Goal: Task Accomplishment & Management: Manage account settings

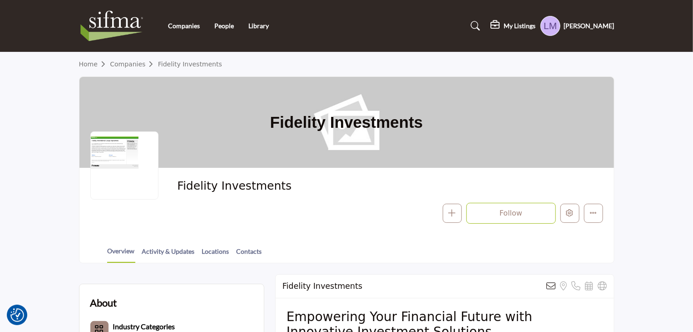
click at [104, 155] on div at bounding box center [124, 165] width 68 height 68
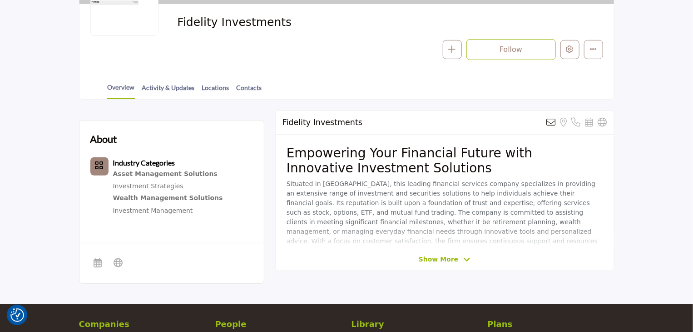
scroll to position [182, 0]
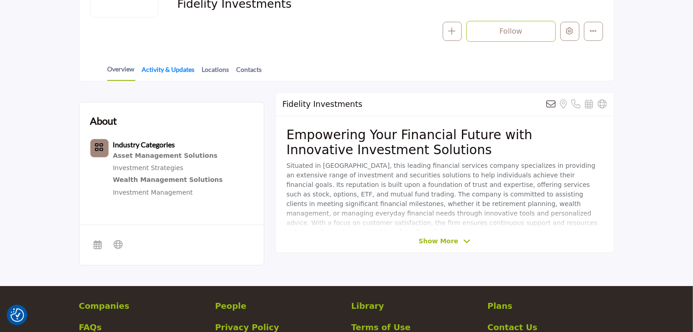
click at [172, 68] on link "Activity & Updates" at bounding box center [169, 72] width 54 height 16
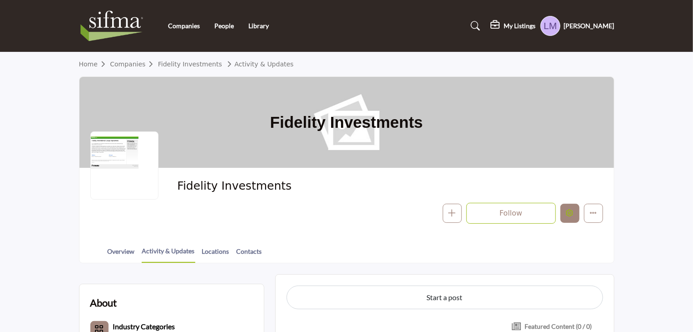
click at [572, 215] on icon "Edit company" at bounding box center [569, 212] width 7 height 7
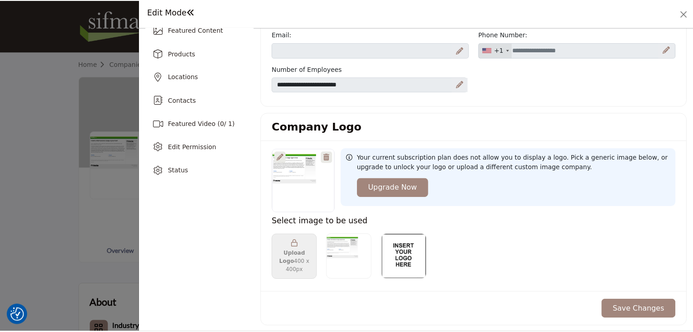
scroll to position [136, 0]
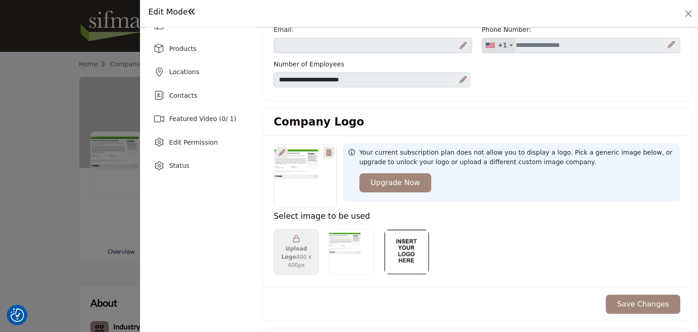
click at [277, 151] on div at bounding box center [281, 152] width 11 height 11
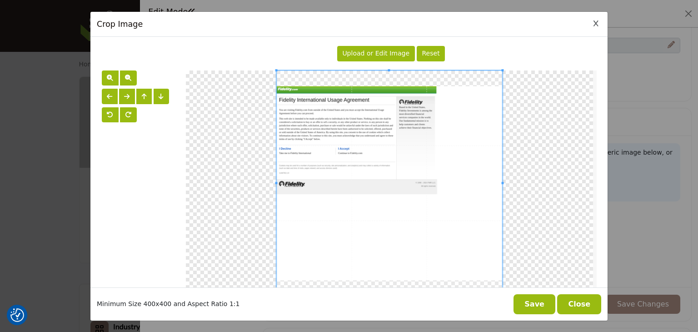
click at [377, 54] on span "Upload or Edit Image" at bounding box center [375, 52] width 67 height 7
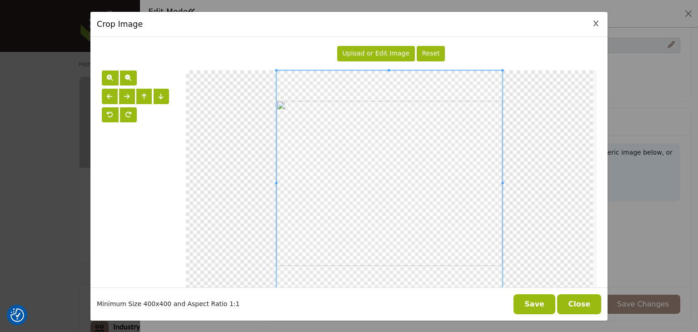
click at [543, 305] on button "Save" at bounding box center [534, 304] width 42 height 20
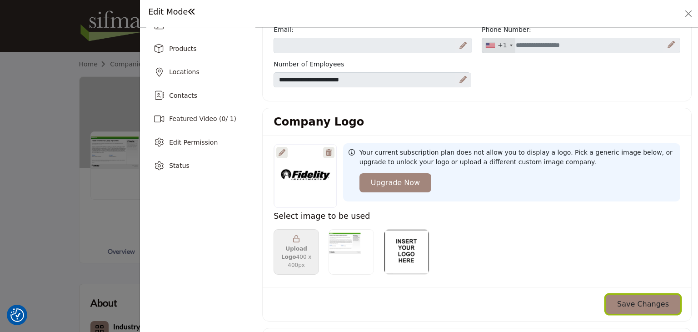
click at [632, 304] on button "Save Changes" at bounding box center [642, 303] width 74 height 19
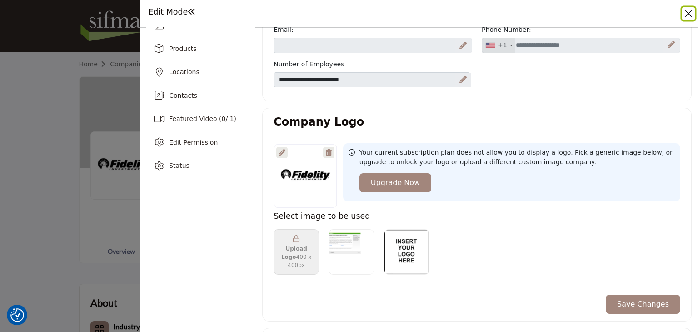
click at [689, 13] on button "Close" at bounding box center [688, 13] width 13 height 13
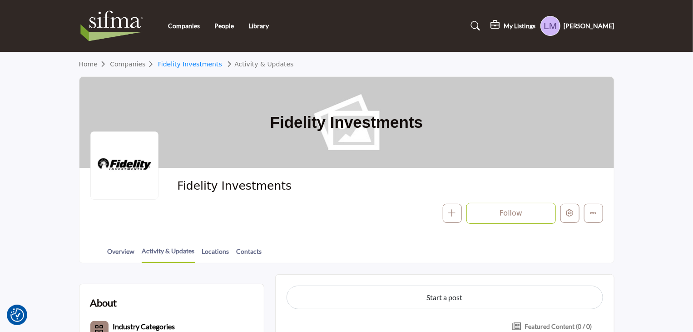
click at [189, 64] on link "Fidelity Investments" at bounding box center [190, 63] width 64 height 7
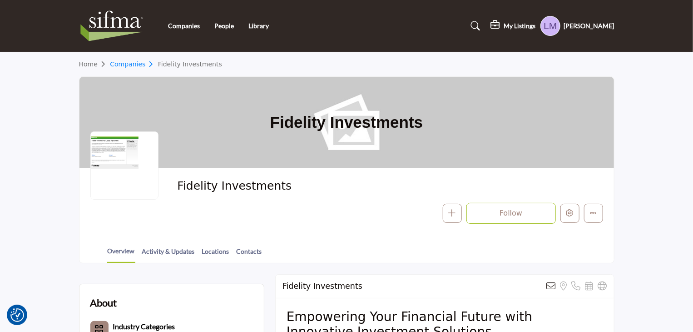
click at [129, 65] on link "Companies" at bounding box center [134, 63] width 48 height 7
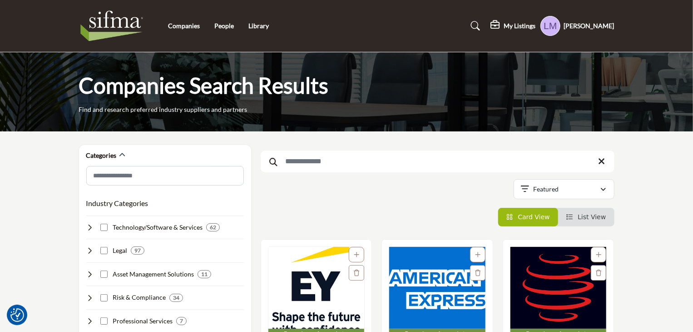
click at [321, 162] on input "Search Keyword" at bounding box center [438, 161] width 354 height 22
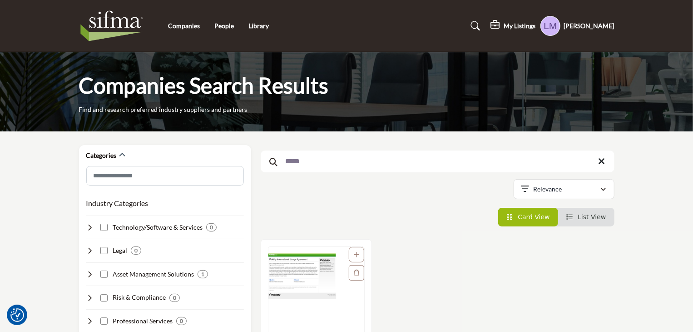
type input "*****"
click at [308, 282] on img "Open Listing in new tab" at bounding box center [316, 294] width 96 height 95
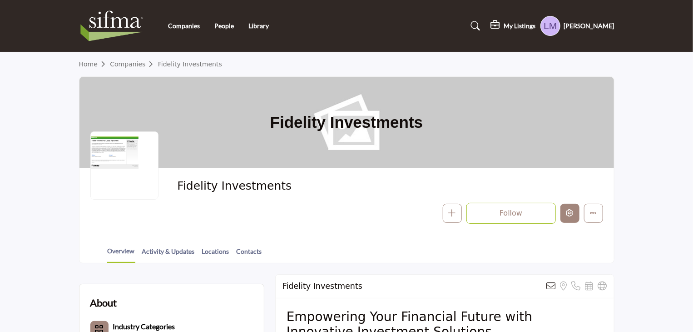
click at [570, 214] on icon "Edit company" at bounding box center [569, 212] width 7 height 7
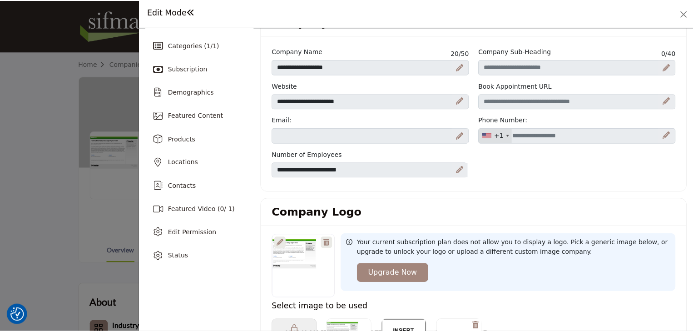
scroll to position [136, 0]
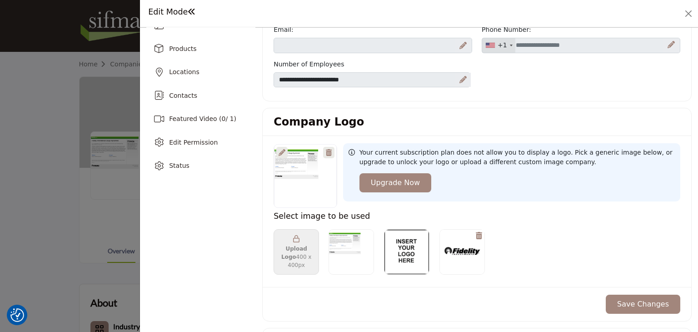
click at [280, 151] on icon at bounding box center [281, 152] width 7 height 7
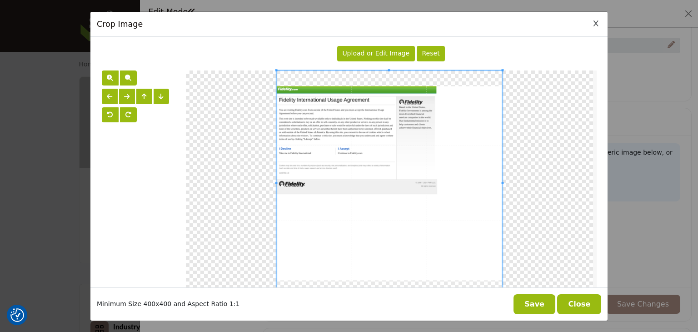
click at [362, 51] on span "Upload or Edit Image" at bounding box center [375, 52] width 67 height 7
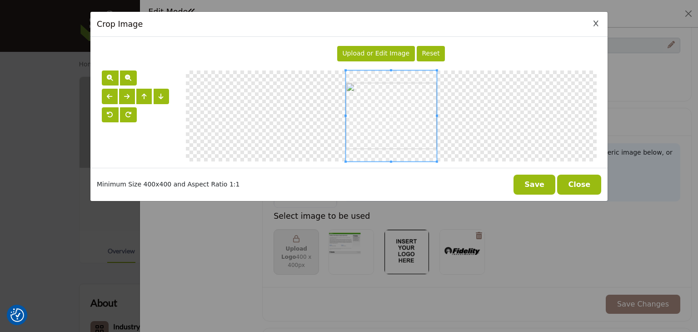
click at [545, 187] on button "Save" at bounding box center [534, 184] width 42 height 20
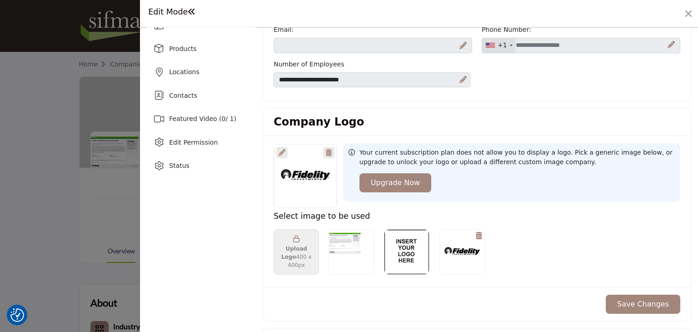
click at [645, 300] on button "Save Changes" at bounding box center [642, 303] width 74 height 19
click at [686, 15] on button "Close" at bounding box center [688, 13] width 13 height 13
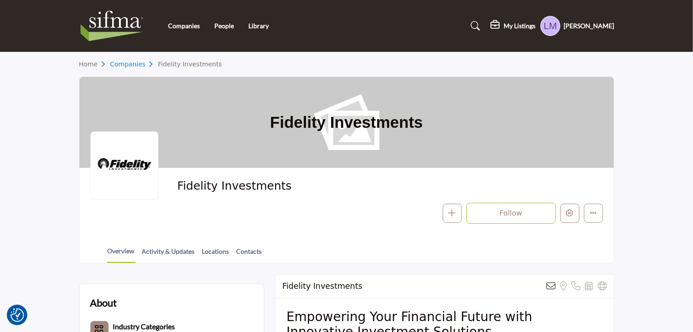
click at [127, 63] on link "Companies" at bounding box center [134, 63] width 48 height 7
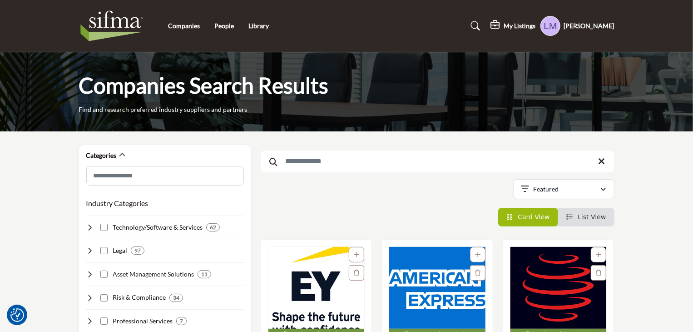
click at [106, 31] on img at bounding box center [114, 26] width 70 height 36
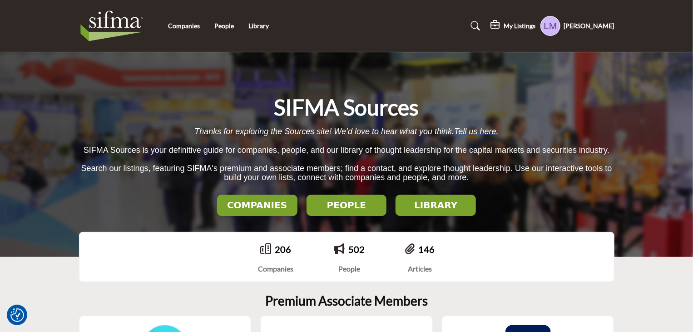
click at [252, 203] on h2 "COMPANIES" at bounding box center [257, 204] width 75 height 11
